Goal: Information Seeking & Learning: Learn about a topic

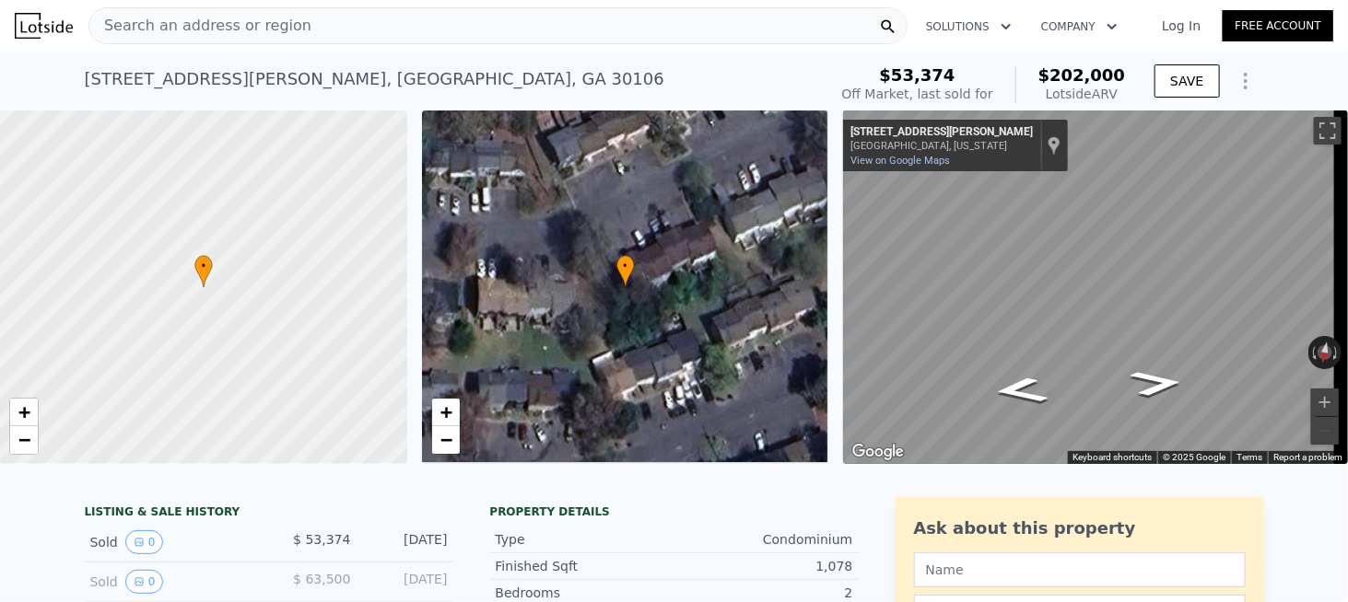
click at [315, 27] on div "Search an address or region" at bounding box center [497, 25] width 819 height 37
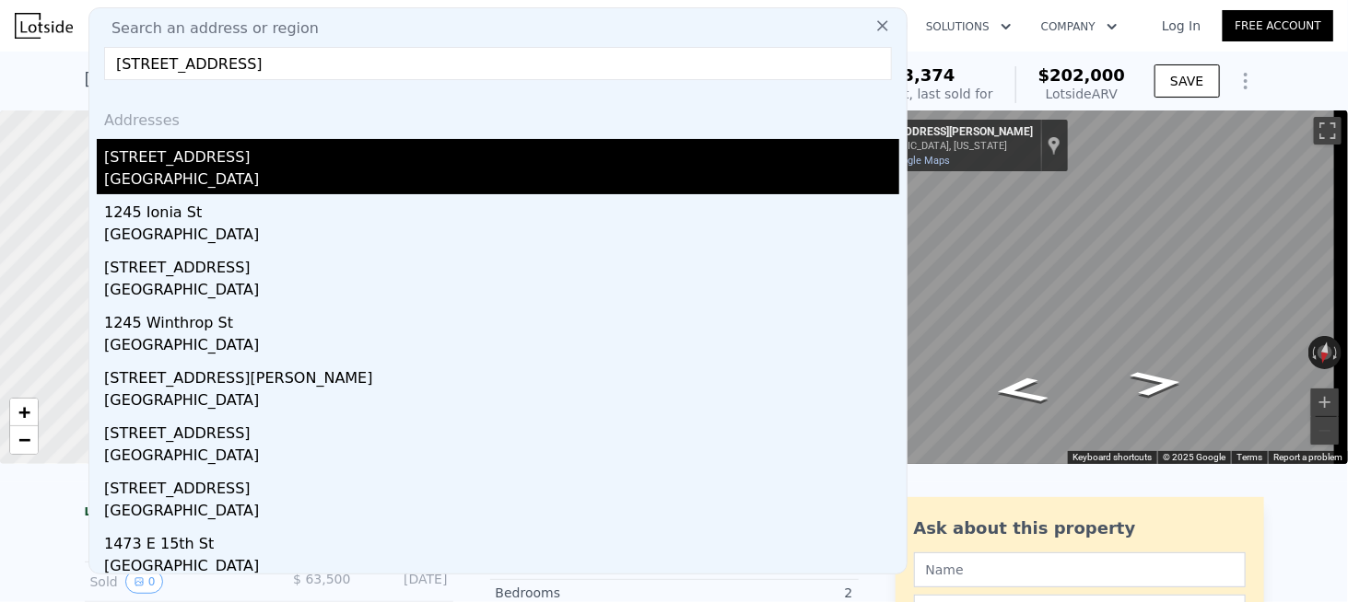
type input "1245 E 15th St, Jacksonville, FL 32206"
click at [221, 159] on div "1245 E 15th St" at bounding box center [501, 153] width 795 height 29
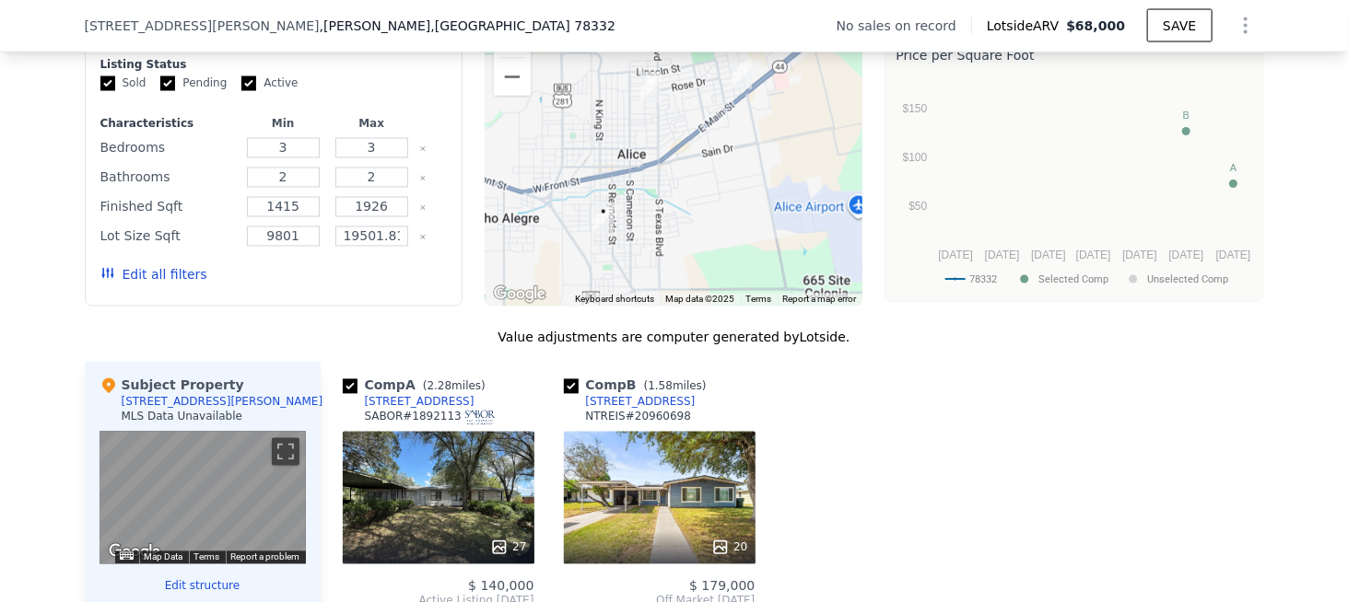
scroll to position [1467, 0]
